Goal: Register for event/course

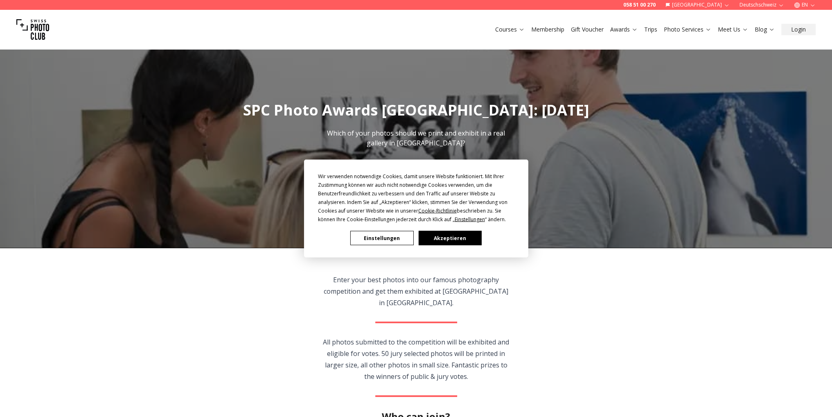
click at [385, 235] on button "Einstellungen" at bounding box center [382, 238] width 63 height 14
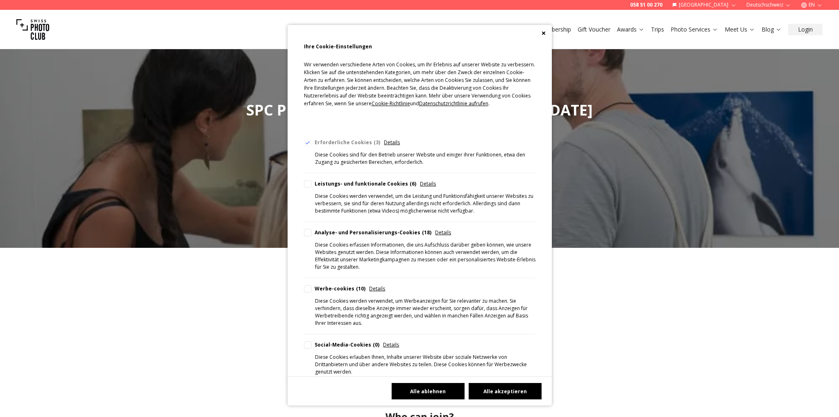
click at [439, 389] on button "Alle ablehnen" at bounding box center [427, 391] width 73 height 16
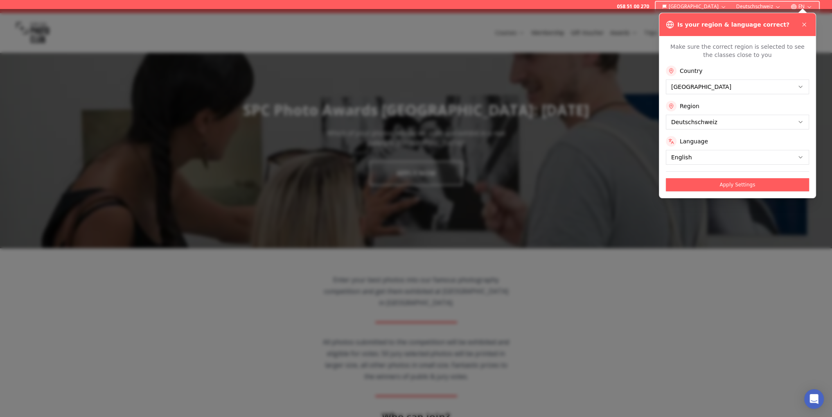
click at [759, 178] on button "Apply Settings" at bounding box center [737, 184] width 143 height 13
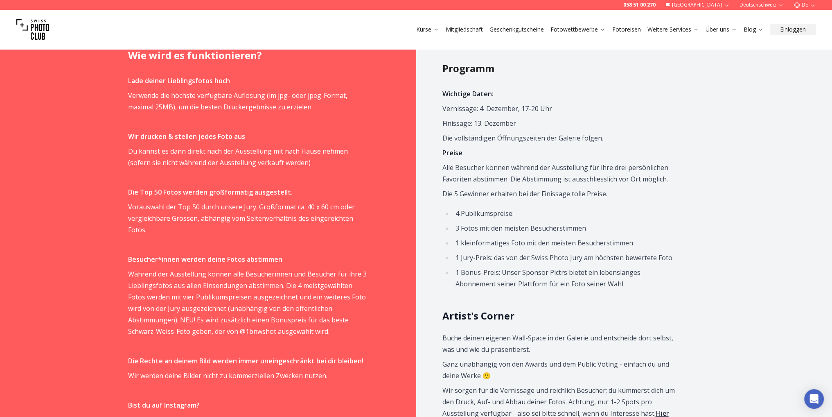
scroll to position [614, 0]
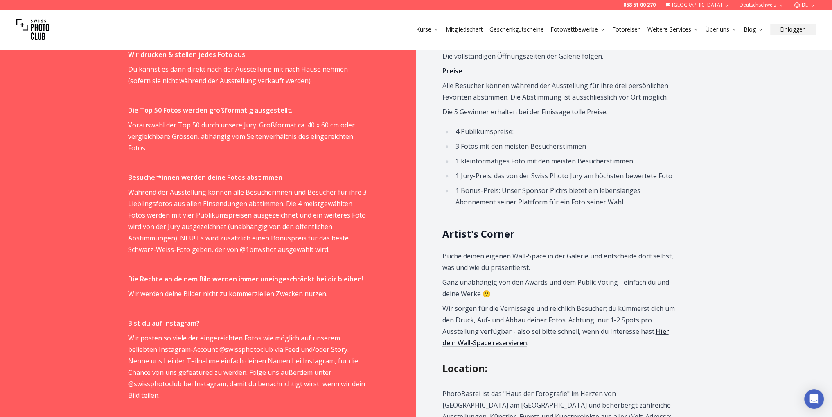
click at [604, 327] on link "Hier dein Wall-Space reservieren" at bounding box center [556, 337] width 226 height 20
